Goal: Task Accomplishment & Management: Manage account settings

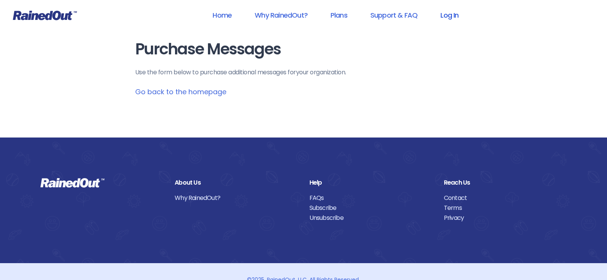
click at [452, 16] on link "Log In" at bounding box center [450, 15] width 38 height 17
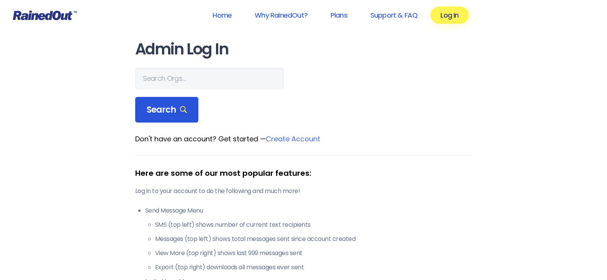
click at [158, 109] on span "Search" at bounding box center [167, 110] width 41 height 11
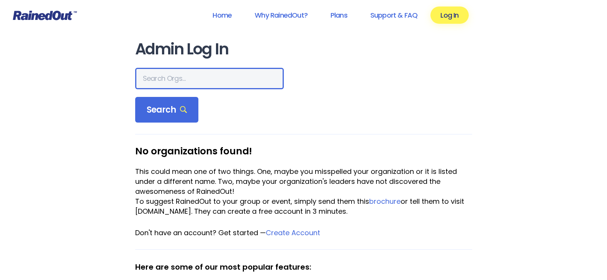
click at [171, 81] on input "text" at bounding box center [209, 78] width 149 height 21
type input "CSAR"
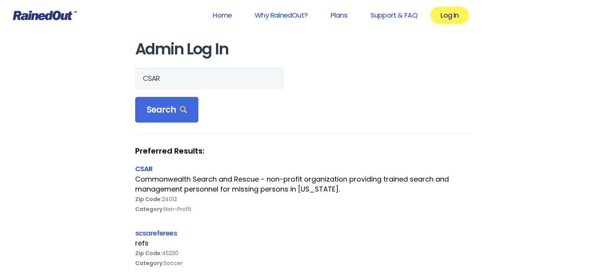
click at [146, 170] on link "CSAR" at bounding box center [144, 169] width 18 height 10
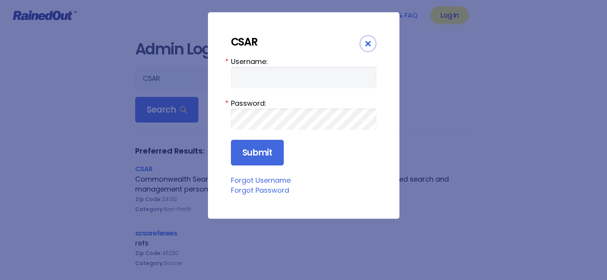
click at [281, 180] on link "Forgot Username" at bounding box center [261, 181] width 60 height 10
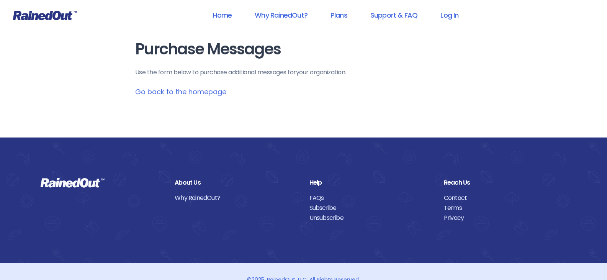
click at [185, 91] on link "Go back to the homepage" at bounding box center [180, 92] width 91 height 10
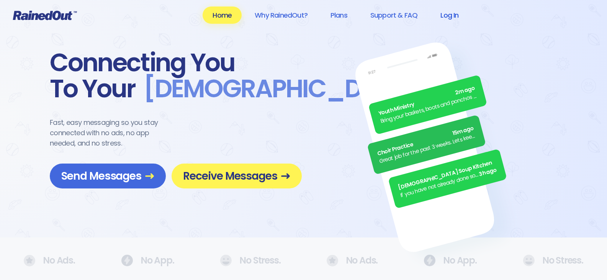
click at [452, 13] on link "Log In" at bounding box center [450, 15] width 38 height 17
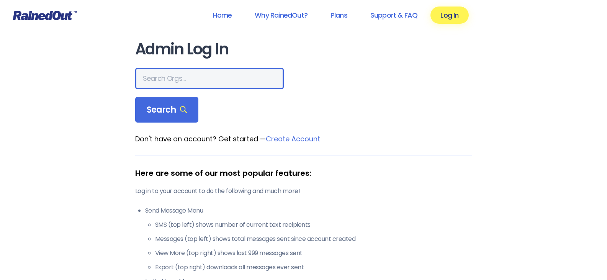
click at [166, 80] on input "text" at bounding box center [209, 78] width 149 height 21
type input "CSAR"
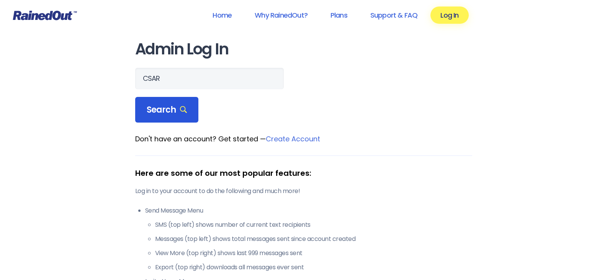
click at [169, 108] on span "Search" at bounding box center [167, 110] width 41 height 11
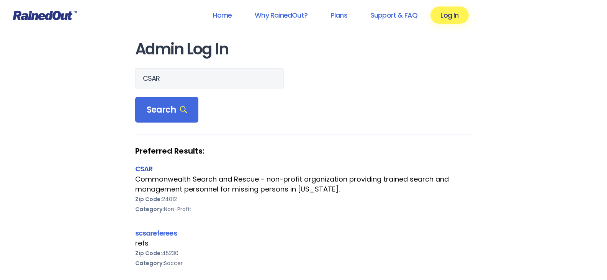
click at [144, 168] on link "CSAR" at bounding box center [144, 169] width 18 height 10
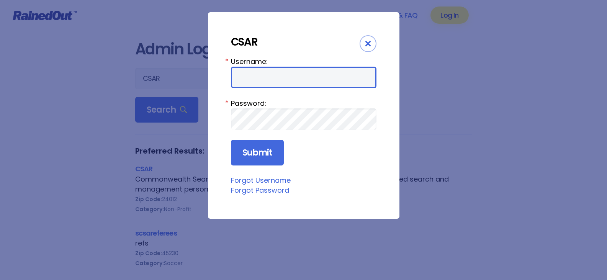
click at [246, 74] on input "Username:" at bounding box center [304, 77] width 146 height 21
click at [255, 80] on input "Username:" at bounding box center [304, 77] width 146 height 21
type input "CSARAdmin"
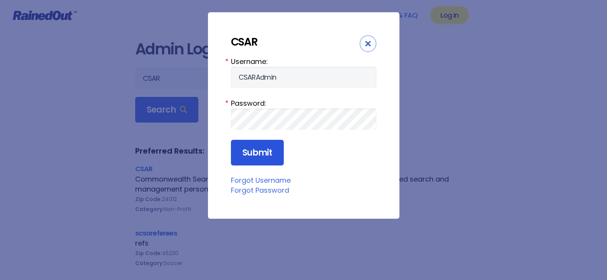
click at [257, 149] on input "Submit" at bounding box center [257, 153] width 53 height 26
